Goal: Task Accomplishment & Management: Use online tool/utility

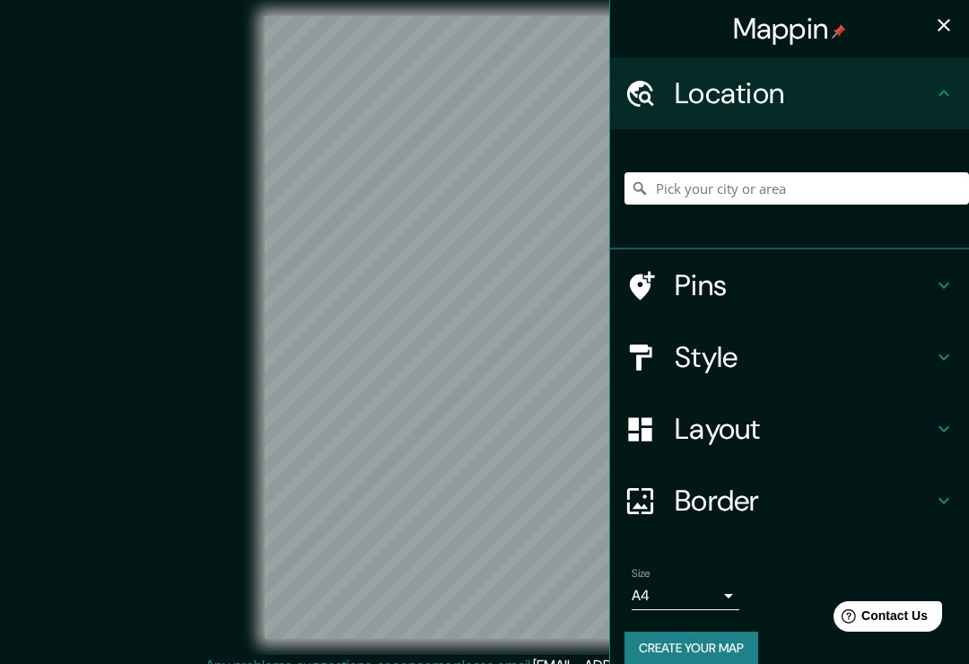
click at [928, 86] on h4 "Location" at bounding box center [804, 93] width 258 height 36
click at [846, 187] on input "Pick your city or area" at bounding box center [796, 188] width 344 height 32
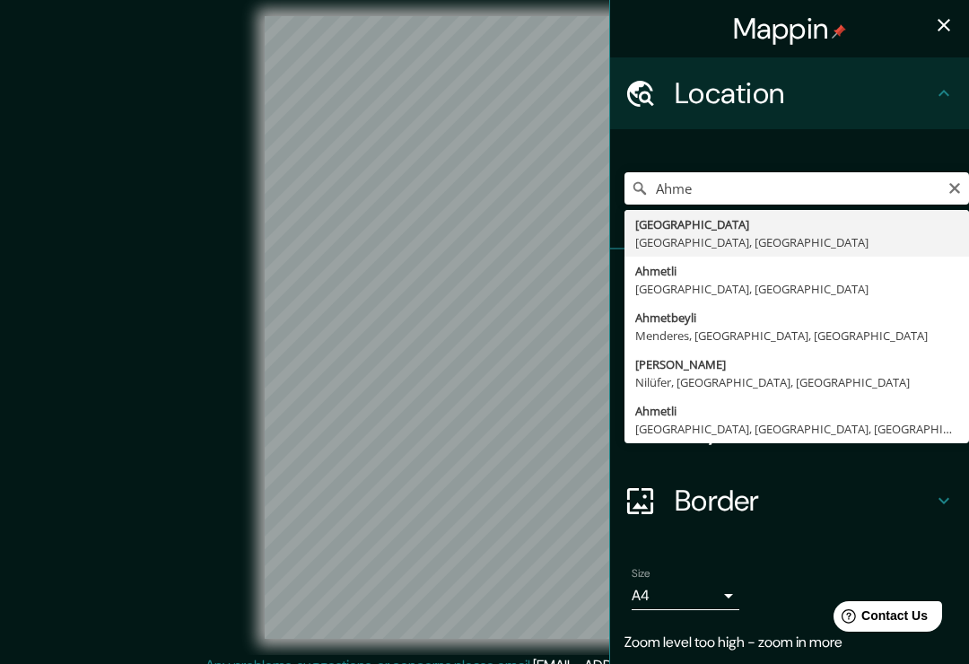
type input "[GEOGRAPHIC_DATA], [GEOGRAPHIC_DATA], [GEOGRAPHIC_DATA]"
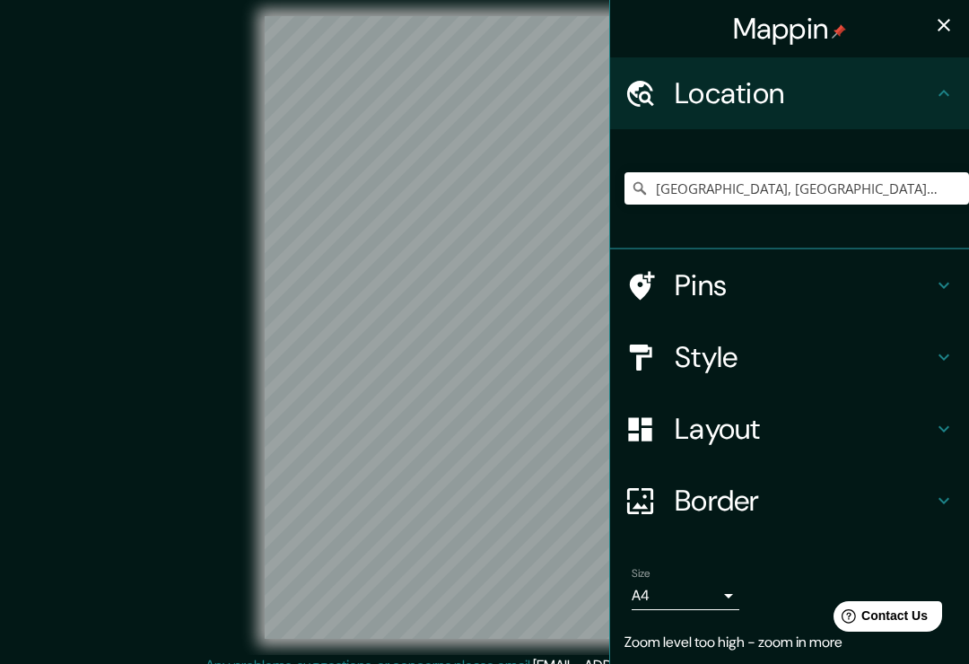
click at [785, 280] on h4 "Pins" at bounding box center [804, 285] width 258 height 36
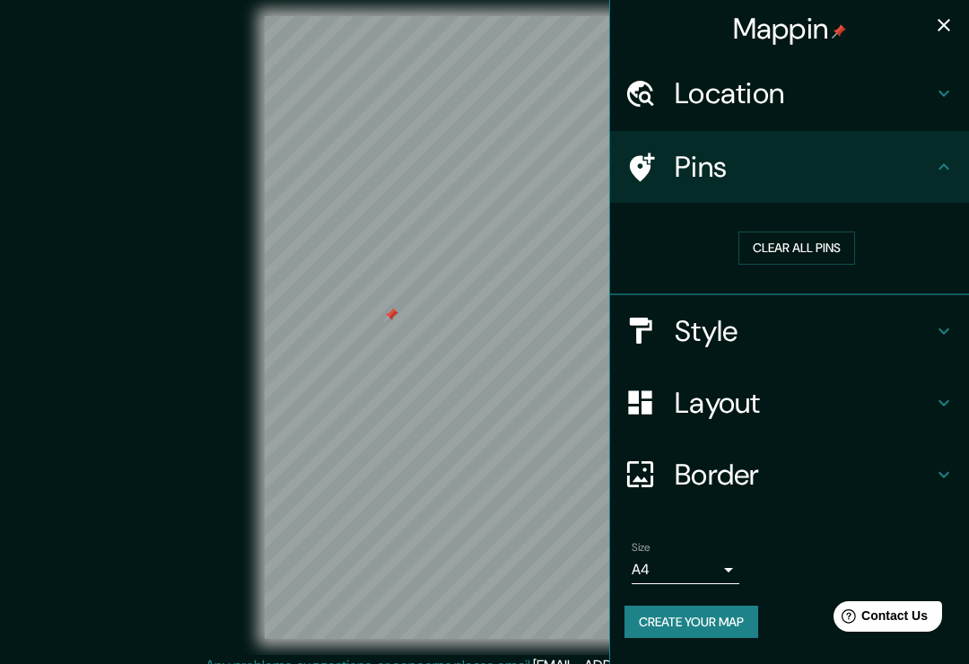
click at [752, 171] on h4 "Pins" at bounding box center [804, 167] width 258 height 36
click at [775, 161] on h4 "Pins" at bounding box center [804, 167] width 258 height 36
click at [789, 252] on button "Clear all pins" at bounding box center [796, 247] width 117 height 33
click at [797, 247] on button "Clear all pins" at bounding box center [796, 247] width 117 height 33
click at [716, 567] on body "Mappin Location [GEOGRAPHIC_DATA], [GEOGRAPHIC_DATA], [GEOGRAPHIC_DATA] Pins Cl…" at bounding box center [484, 332] width 969 height 664
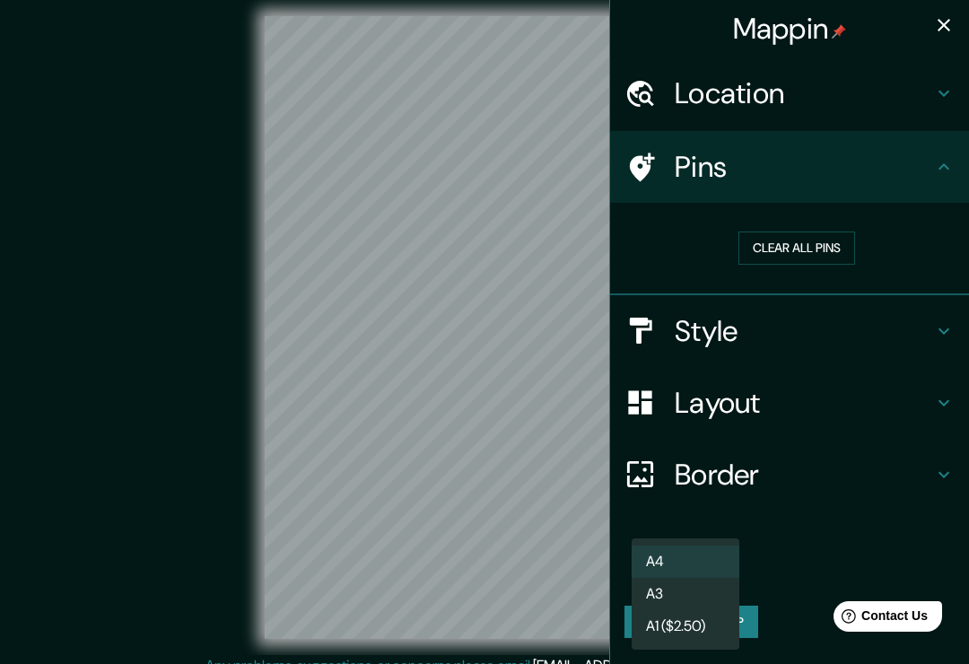
click at [706, 558] on li "A4" at bounding box center [686, 561] width 108 height 32
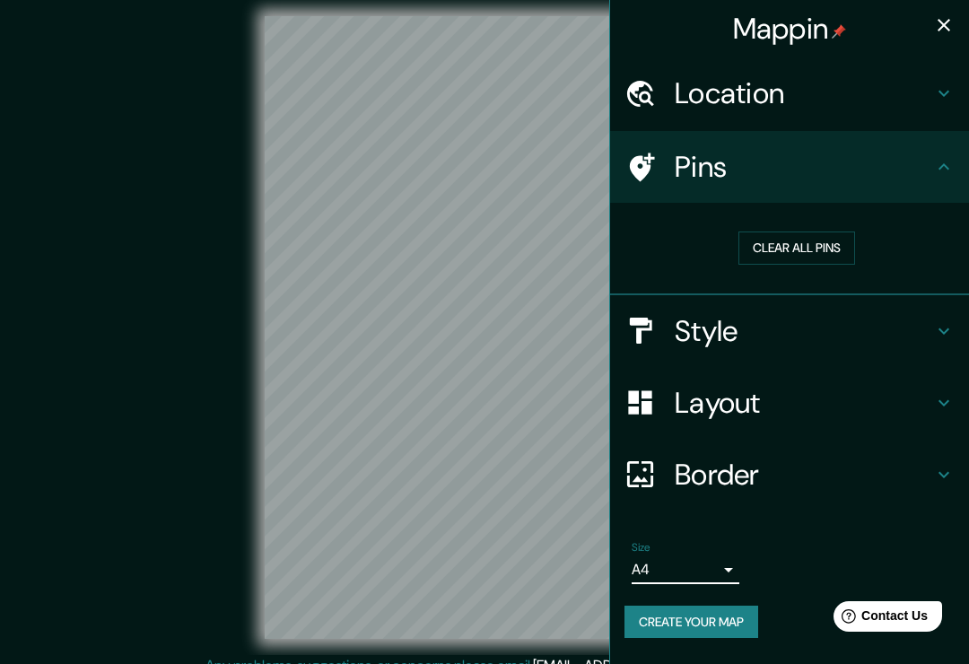
click at [821, 313] on h4 "Style" at bounding box center [804, 331] width 258 height 36
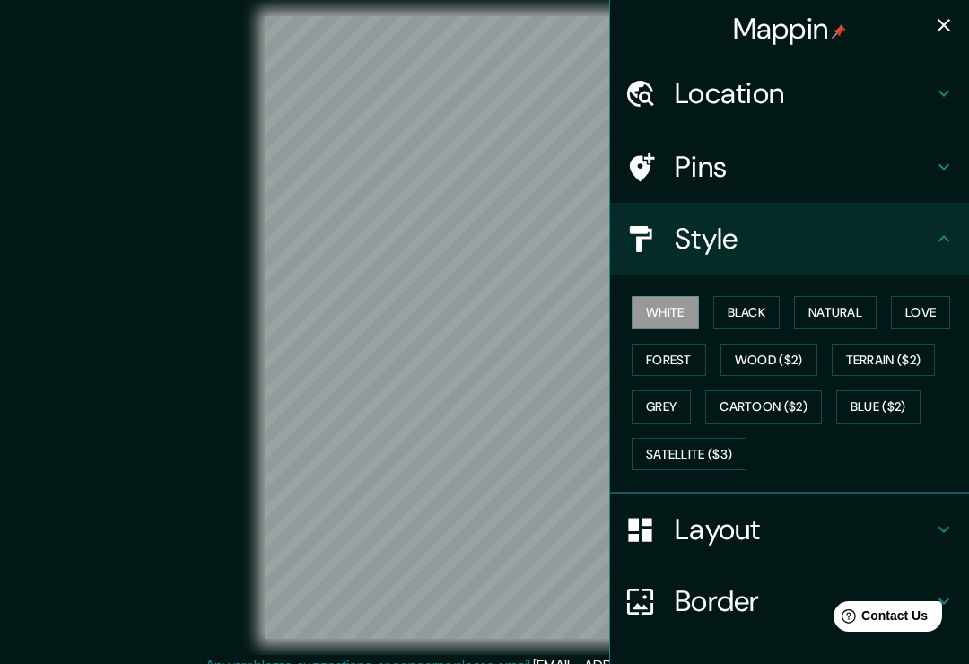
click at [661, 411] on button "Grey" at bounding box center [661, 406] width 59 height 33
click at [923, 239] on h4 "Style" at bounding box center [804, 239] width 258 height 36
click at [925, 239] on h4 "Style" at bounding box center [804, 239] width 258 height 36
click at [927, 519] on h4 "Layout" at bounding box center [804, 529] width 258 height 36
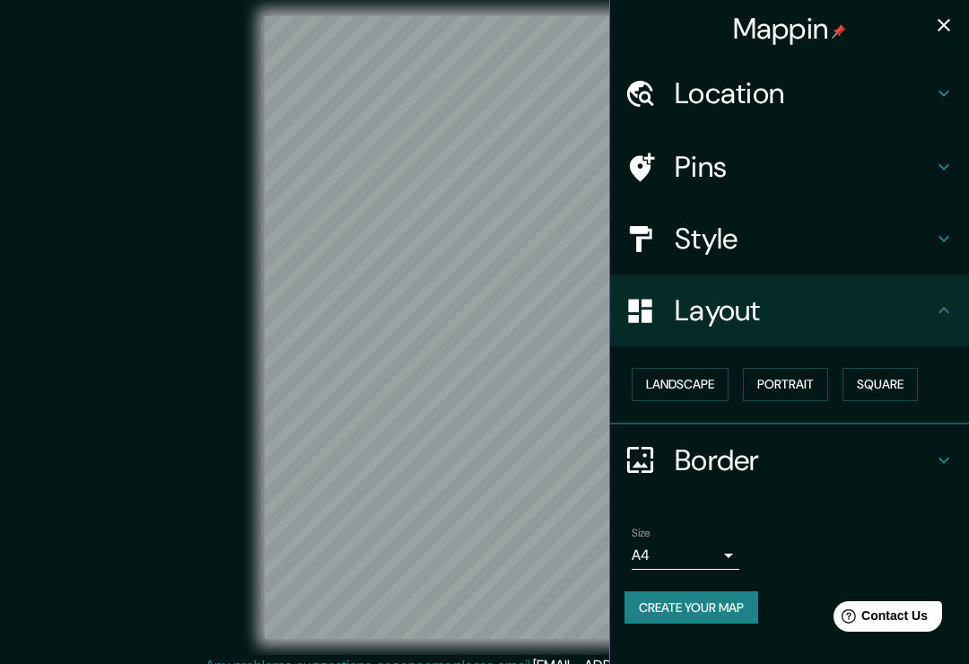
click at [790, 368] on button "Portrait" at bounding box center [785, 384] width 85 height 33
click at [793, 372] on button "Portrait" at bounding box center [785, 384] width 85 height 33
click at [826, 447] on h4 "Border" at bounding box center [804, 460] width 258 height 36
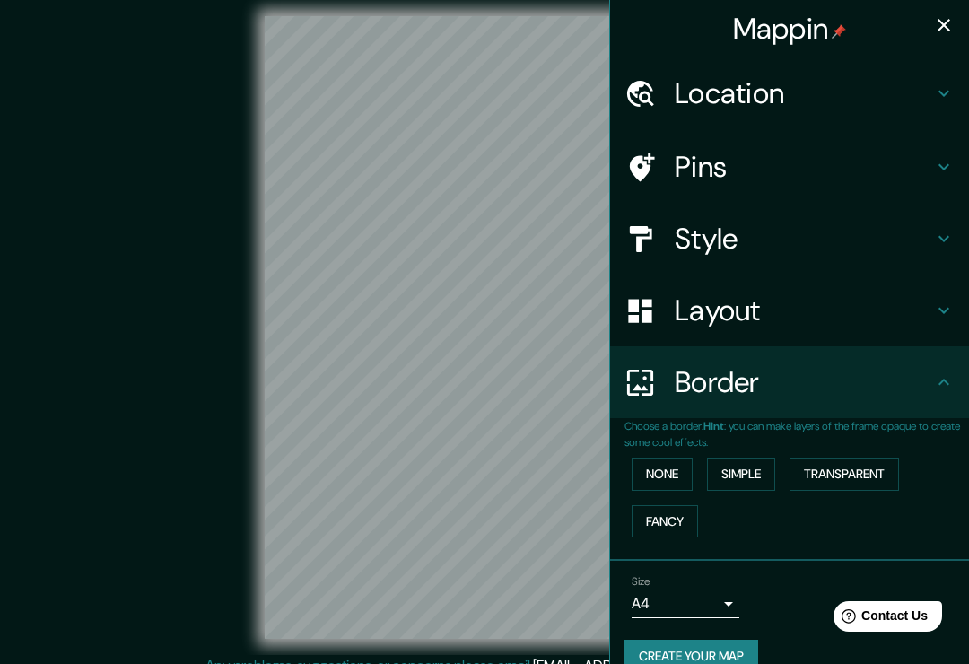
click at [667, 470] on button "None" at bounding box center [662, 473] width 61 height 33
click at [719, 655] on button "Create your map" at bounding box center [691, 656] width 134 height 33
click at [942, 24] on icon "button" at bounding box center [943, 25] width 13 height 13
